Goal: Task Accomplishment & Management: Use online tool/utility

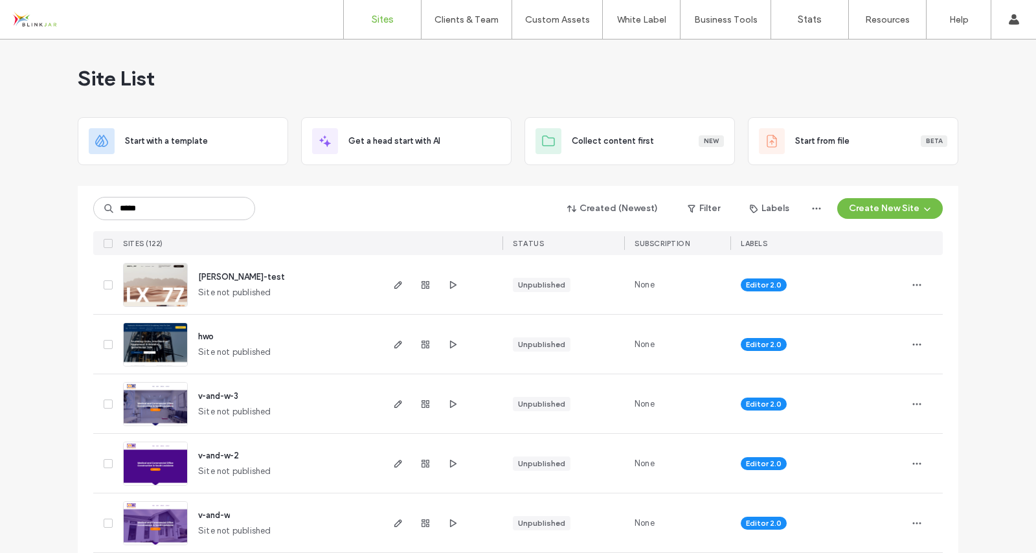
type input "*****"
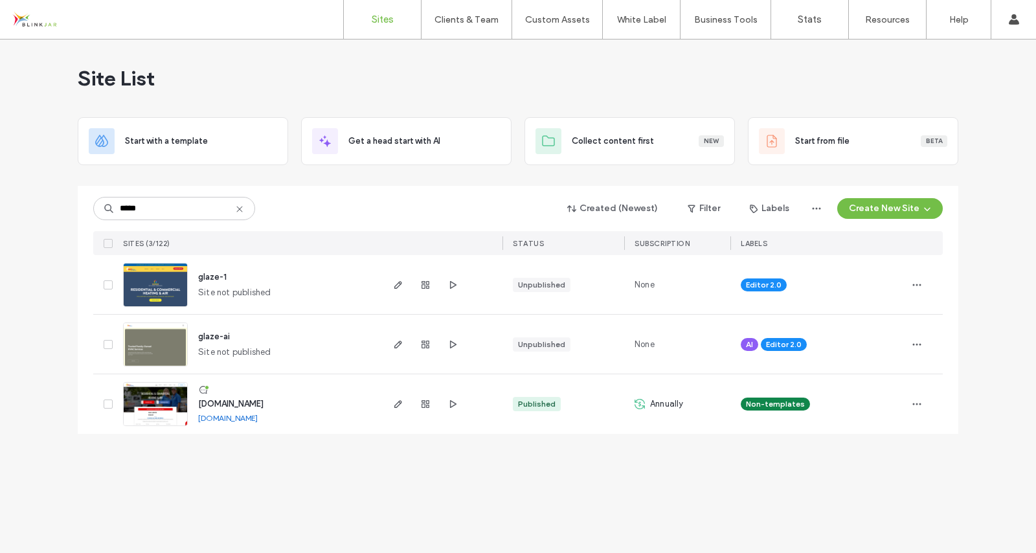
click at [227, 406] on span "www.glazeheatingandair.com" at bounding box center [230, 404] width 65 height 10
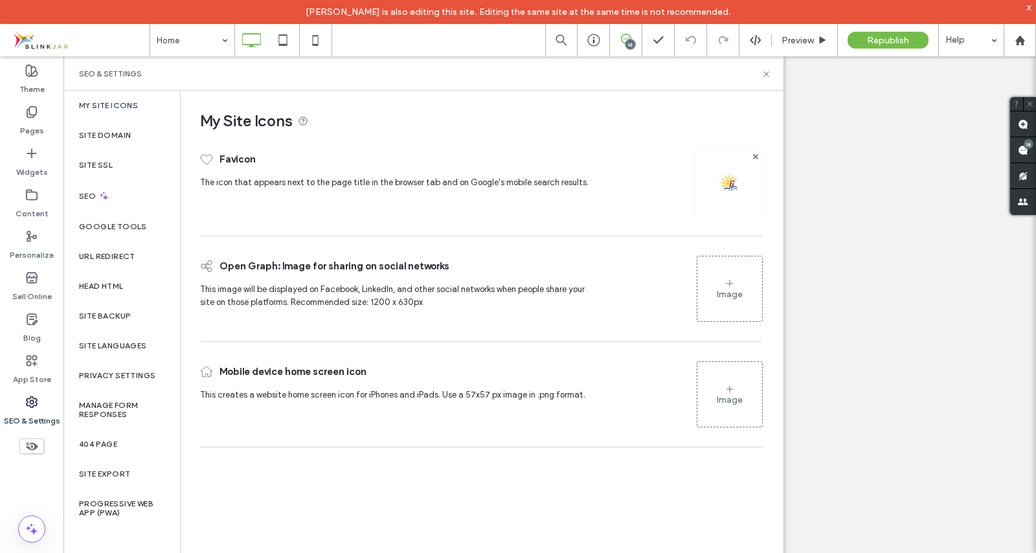
click at [94, 283] on label "Head HTML" at bounding box center [101, 286] width 45 height 9
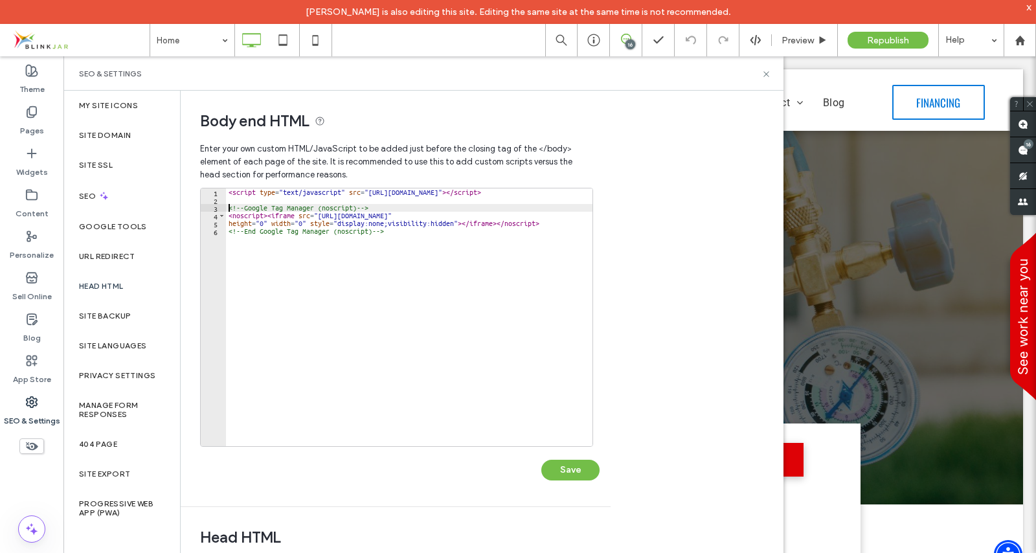
drag, startPoint x: 226, startPoint y: 208, endPoint x: 274, endPoint y: 212, distance: 48.1
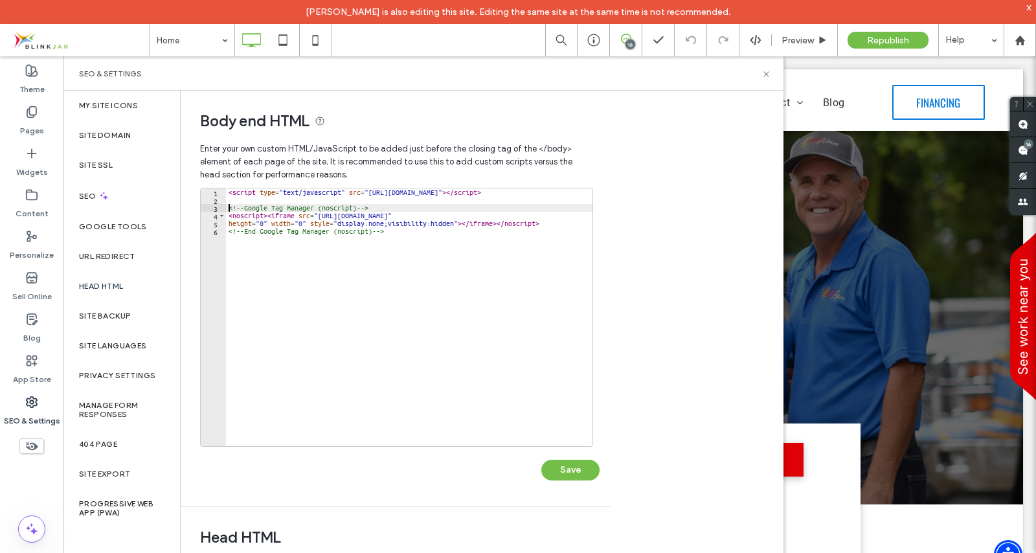
drag, startPoint x: 274, startPoint y: 212, endPoint x: 247, endPoint y: 245, distance: 41.9
click at [247, 245] on div "< script type = "text/javascript" src = "[URL][DOMAIN_NAME]" > </ script > <!--…" at bounding box center [753, 320] width 1054 height 264
type textarea "**********"
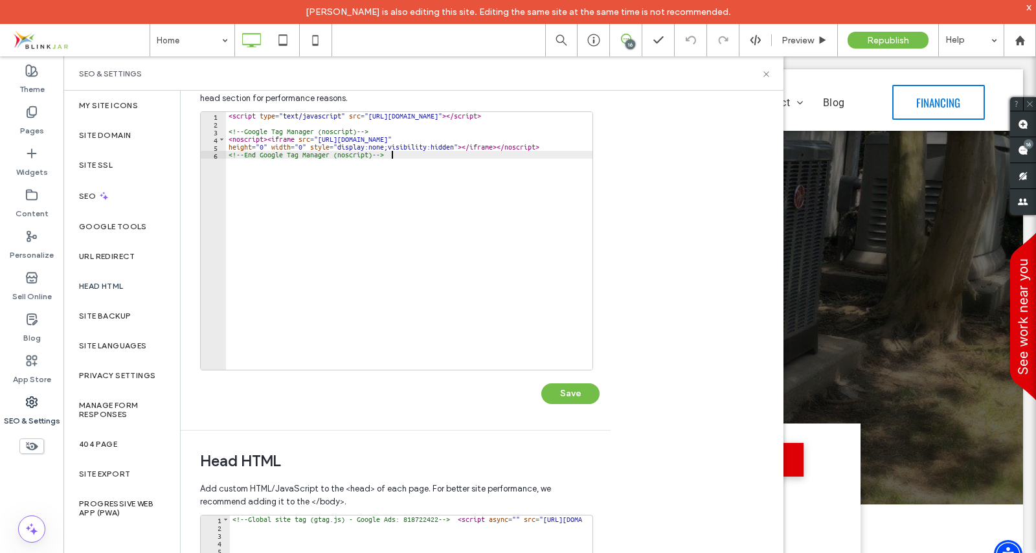
scroll to position [77, 0]
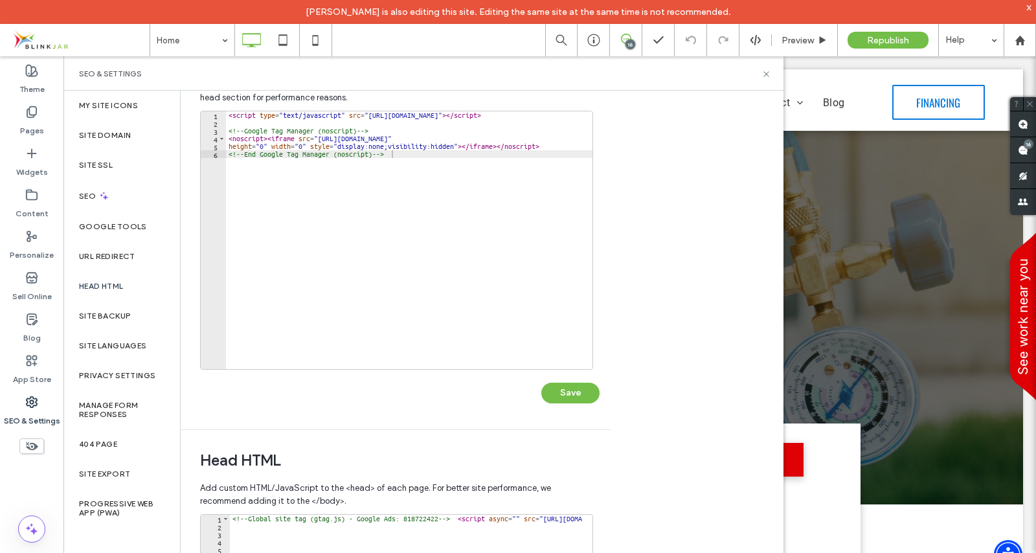
click at [122, 286] on label "Head HTML" at bounding box center [101, 286] width 45 height 9
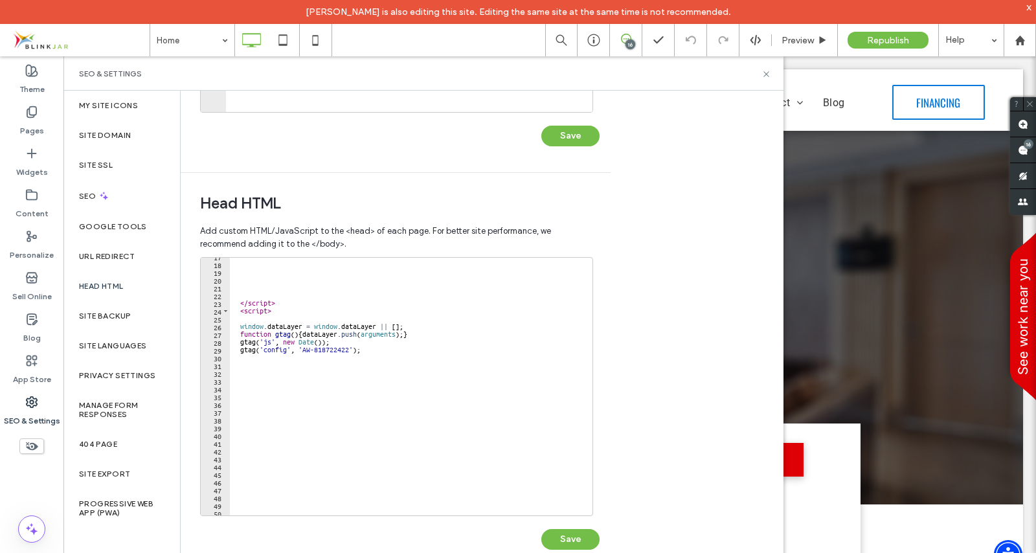
scroll to position [128, 0]
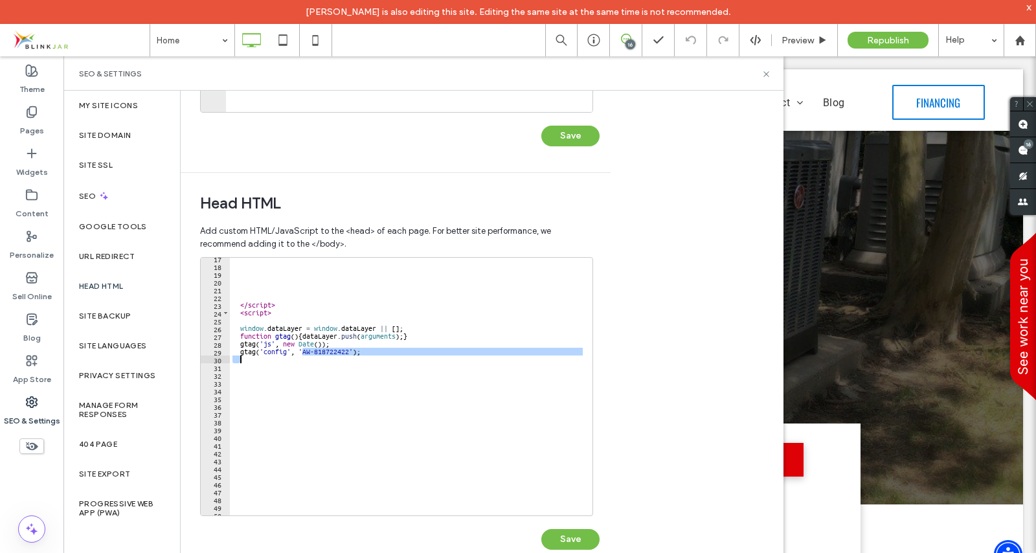
drag, startPoint x: 302, startPoint y: 354, endPoint x: 343, endPoint y: 357, distance: 40.9
click at [343, 357] on div "</ script > < script > window . dataLayer = window . dataLayer || [ ] ; functio…" at bounding box center [751, 386] width 1042 height 264
type textarea "**********"
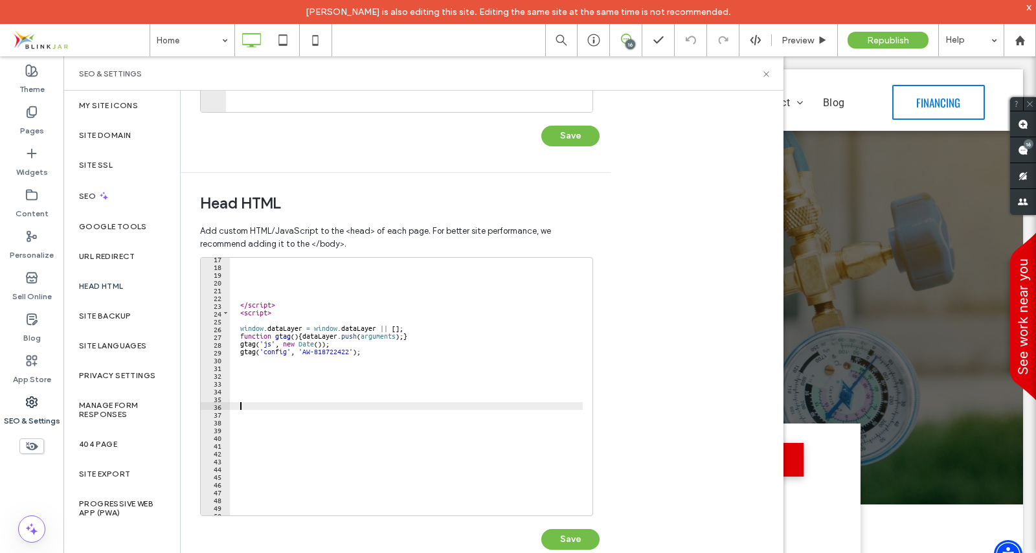
click at [337, 403] on div "</ script > < script > window . dataLayer = window . dataLayer || [ ] ; functio…" at bounding box center [751, 386] width 1042 height 264
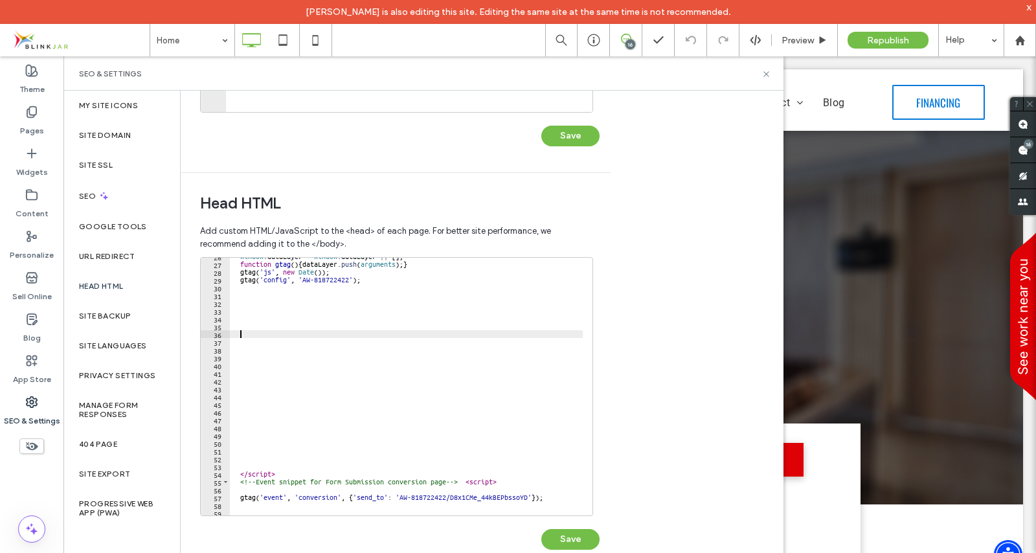
scroll to position [344, 0]
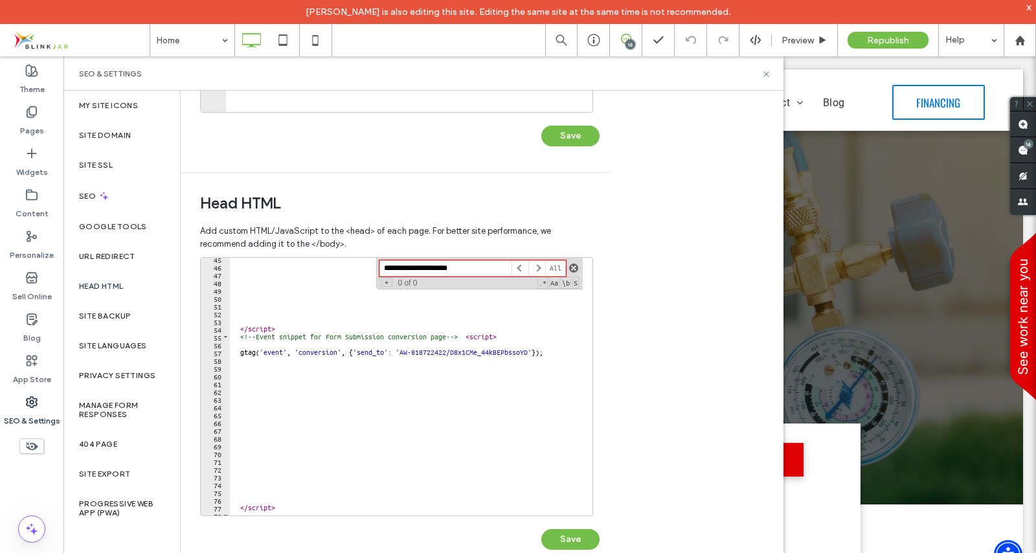
type input "**********"
click at [574, 269] on span at bounding box center [573, 268] width 9 height 9
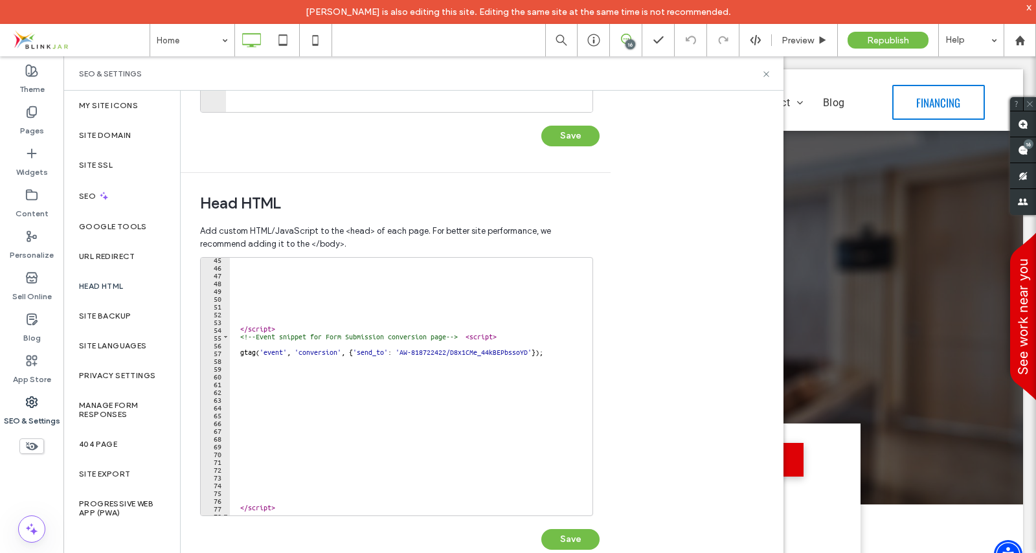
click at [1029, 100] on icon at bounding box center [1030, 104] width 8 height 8
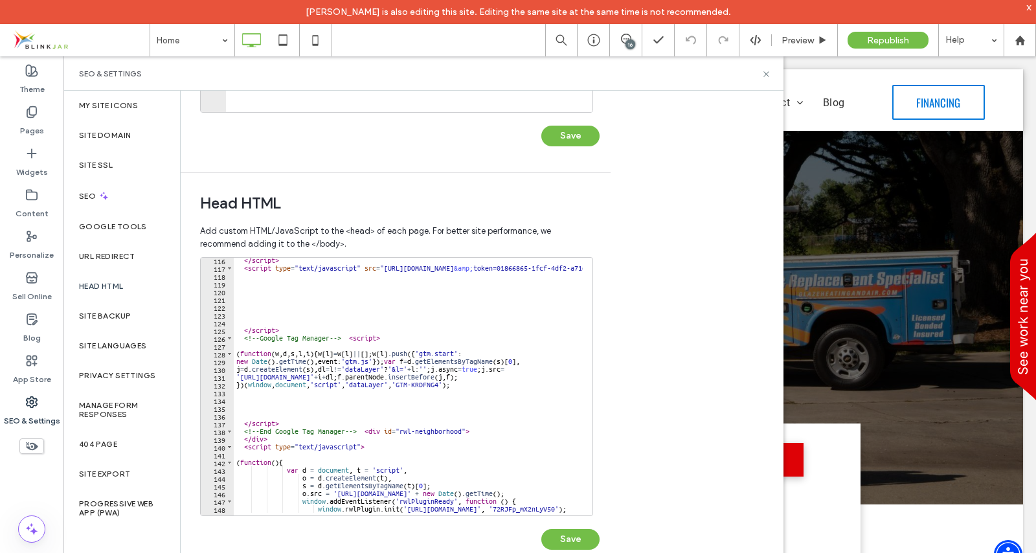
scroll to position [897, 0]
click at [128, 228] on label "Google Tools" at bounding box center [113, 226] width 68 height 9
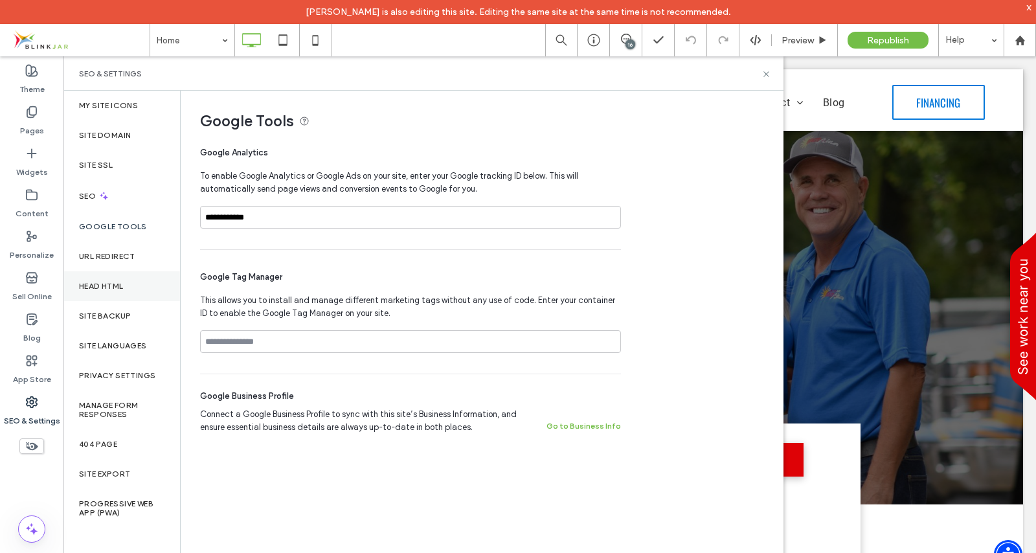
click at [129, 284] on div "Head HTML" at bounding box center [121, 286] width 117 height 30
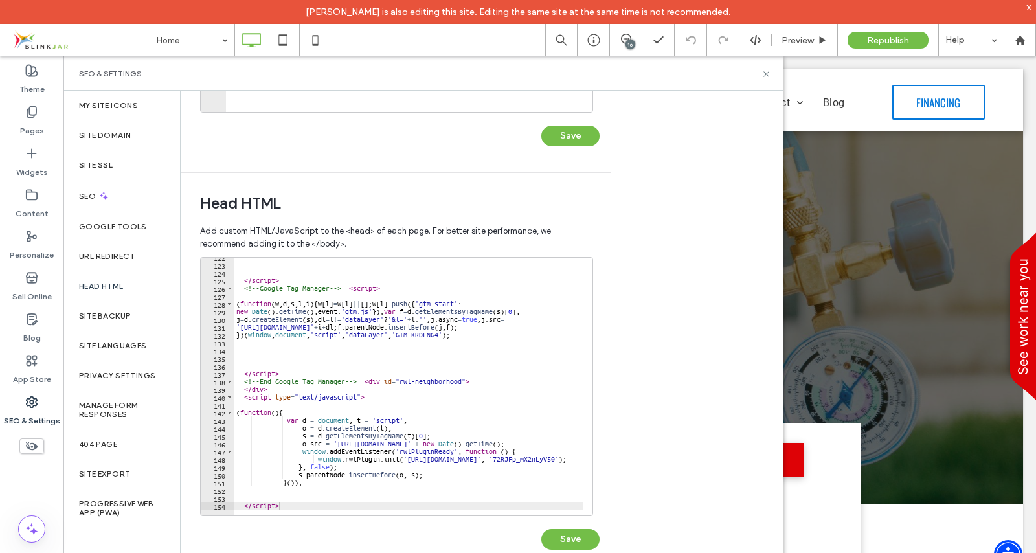
scroll to position [949, 0]
